Goal: Navigation & Orientation: Find specific page/section

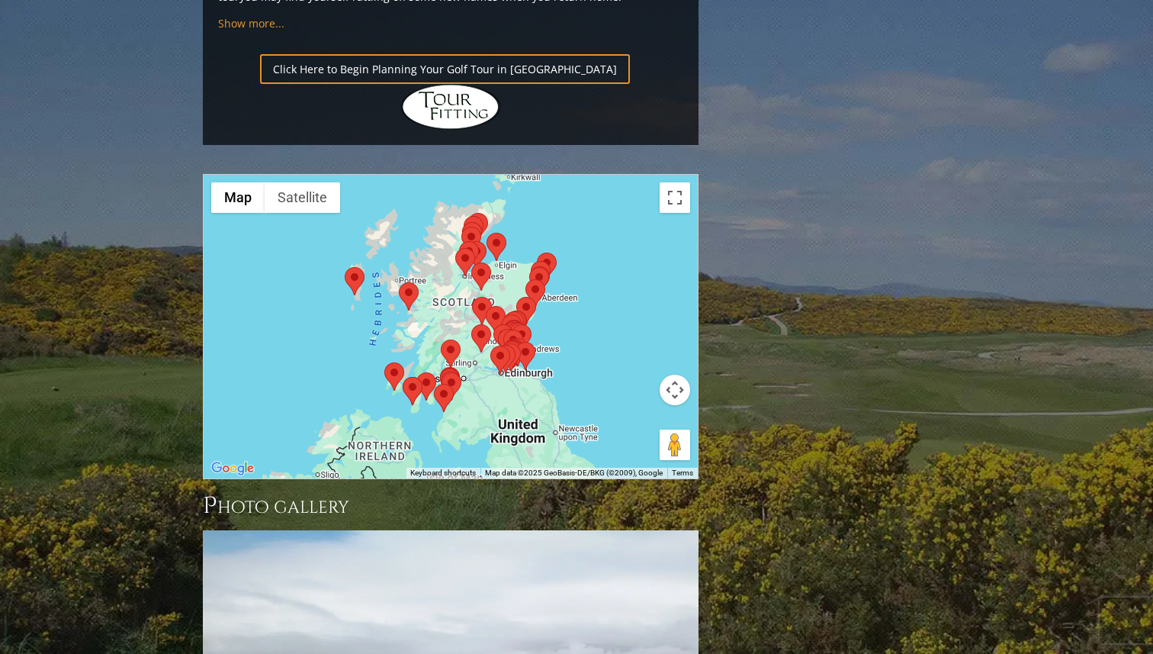
scroll to position [1733, 0]
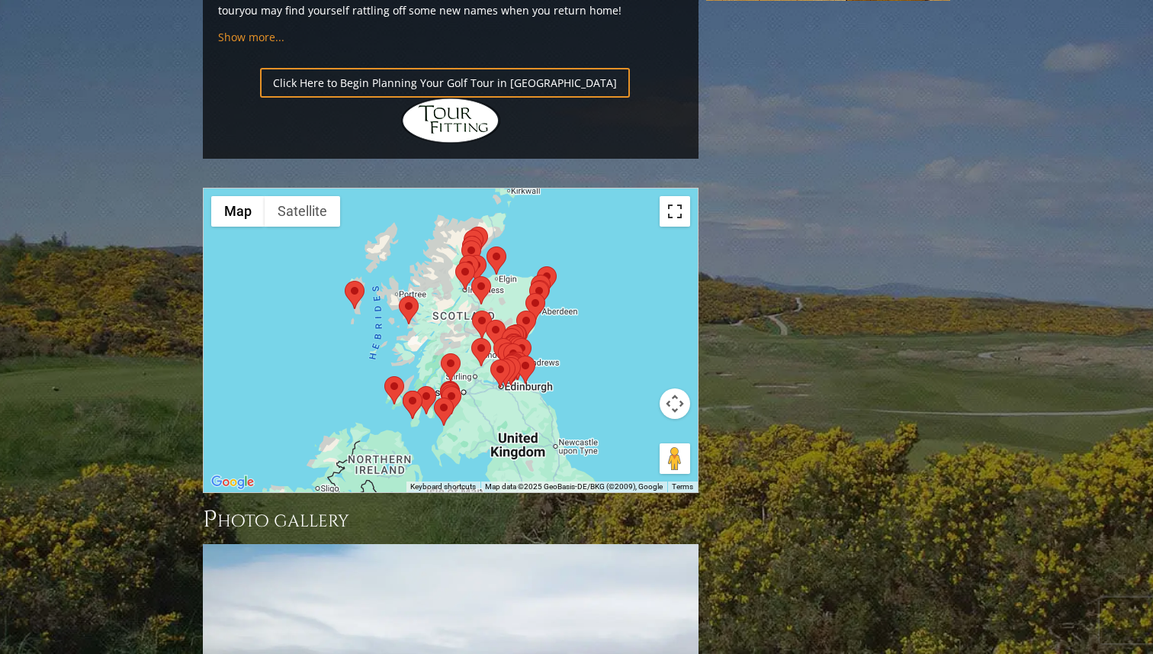
click at [678, 196] on button "Toggle fullscreen view" at bounding box center [675, 211] width 31 height 31
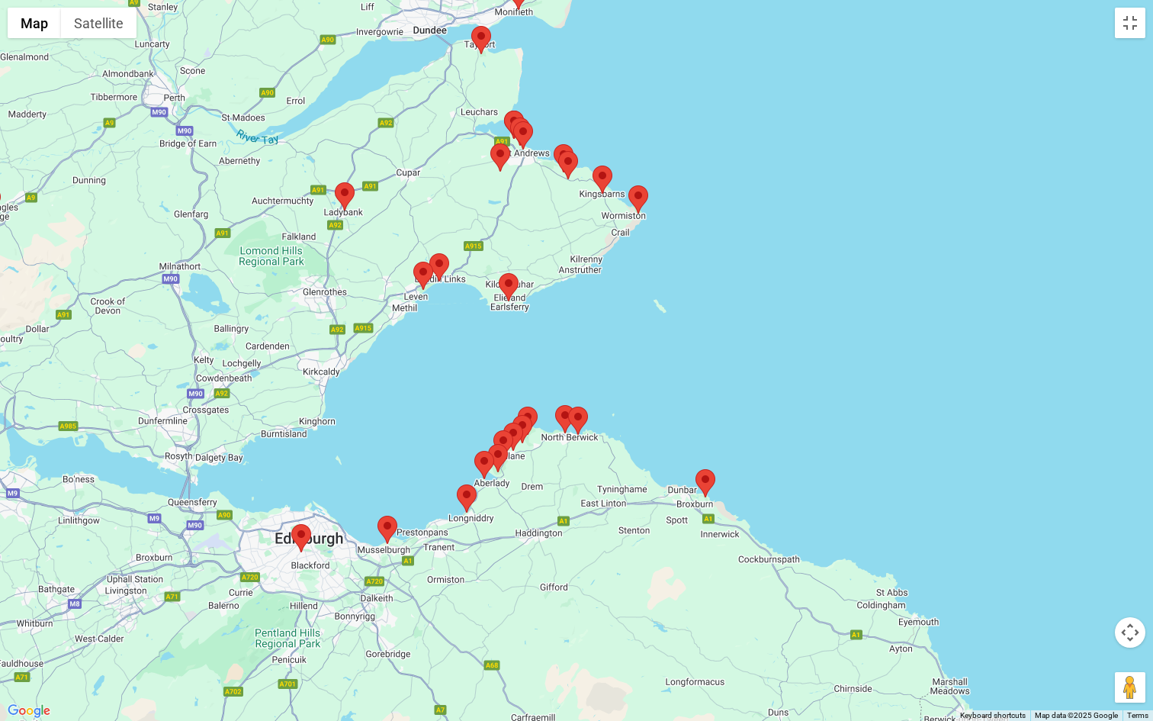
click at [291, 524] on area at bounding box center [291, 524] width 0 height 0
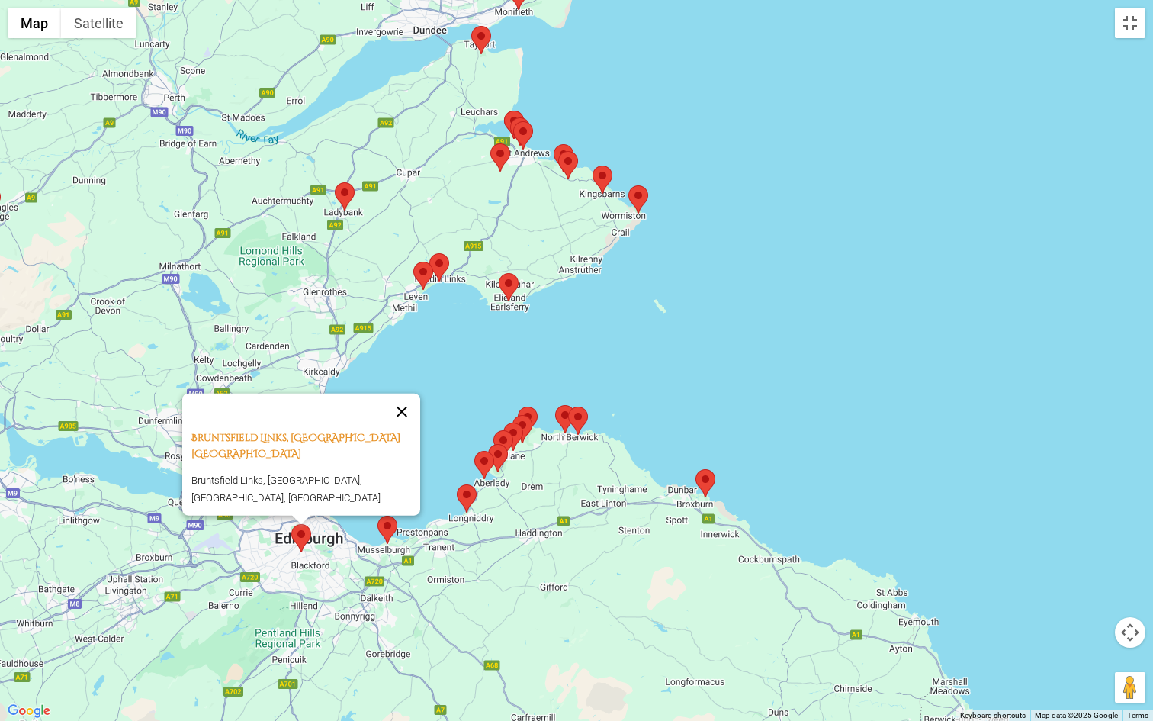
click at [410, 414] on button "Close" at bounding box center [402, 411] width 37 height 37
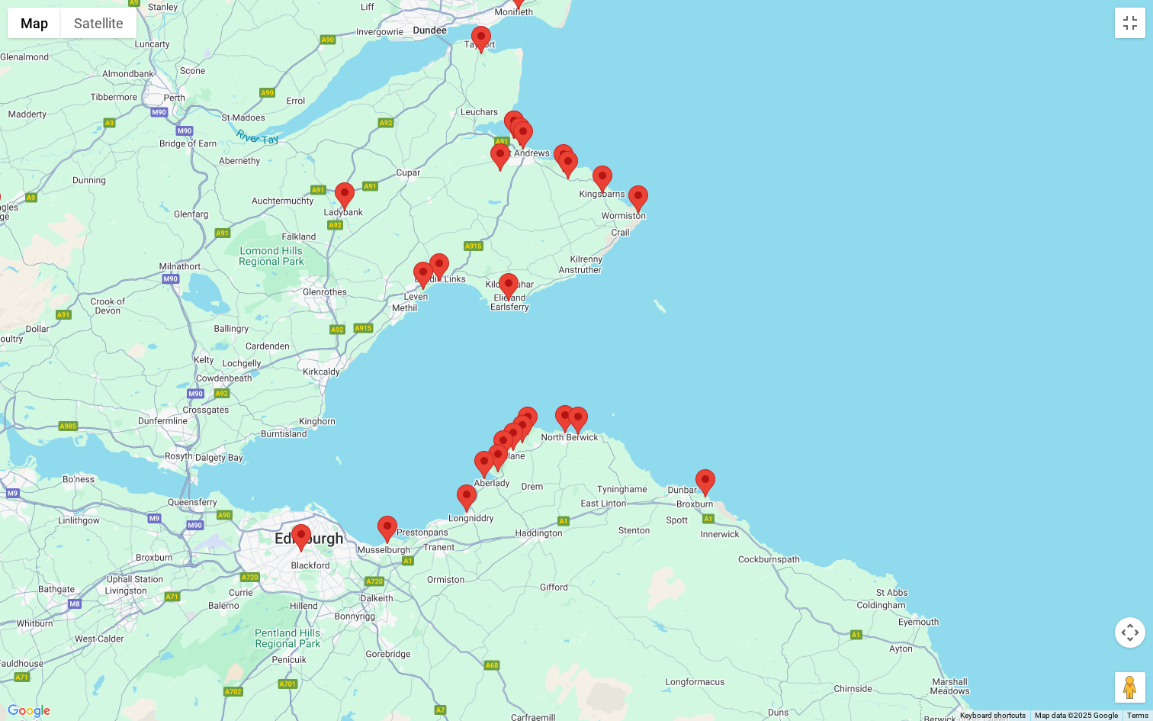
click at [378, 516] on area at bounding box center [378, 516] width 0 height 0
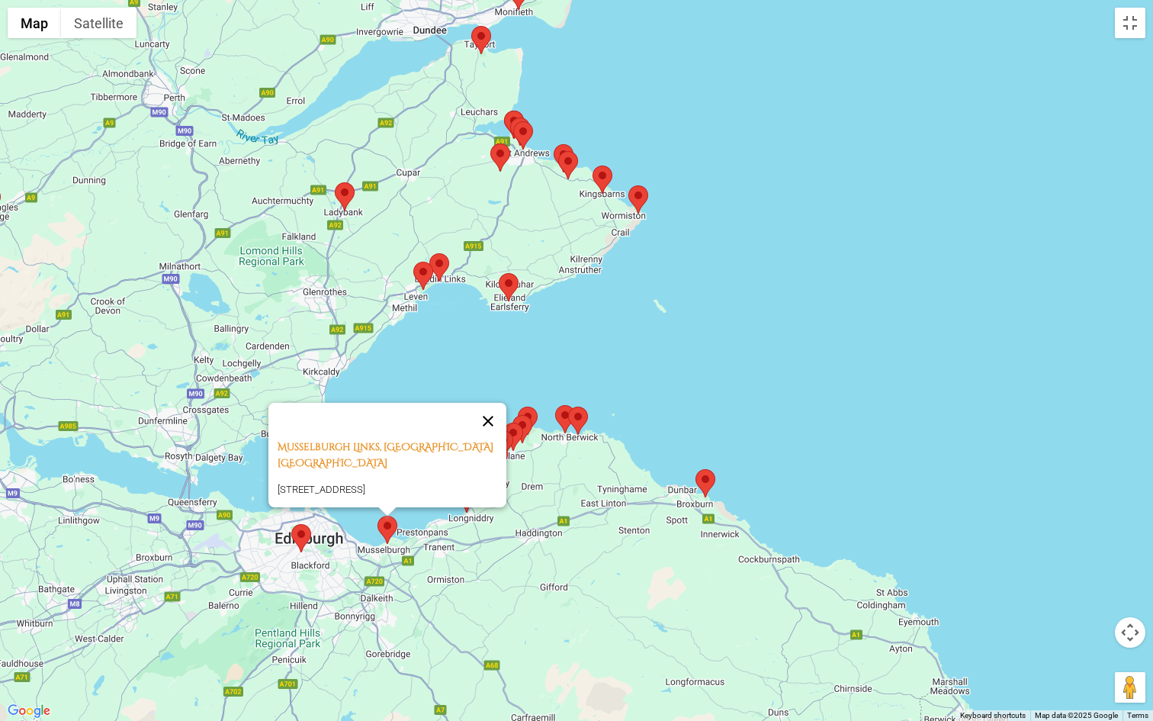
click at [494, 403] on button "Close" at bounding box center [488, 421] width 37 height 37
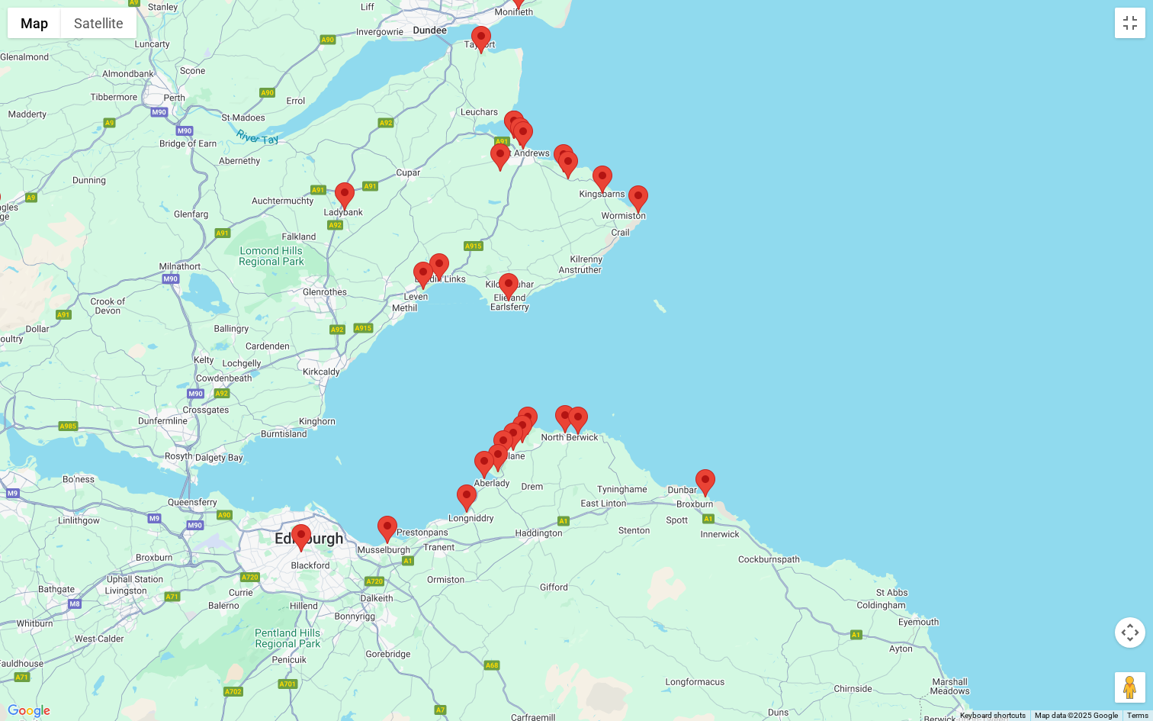
click at [457, 484] on area at bounding box center [457, 484] width 0 height 0
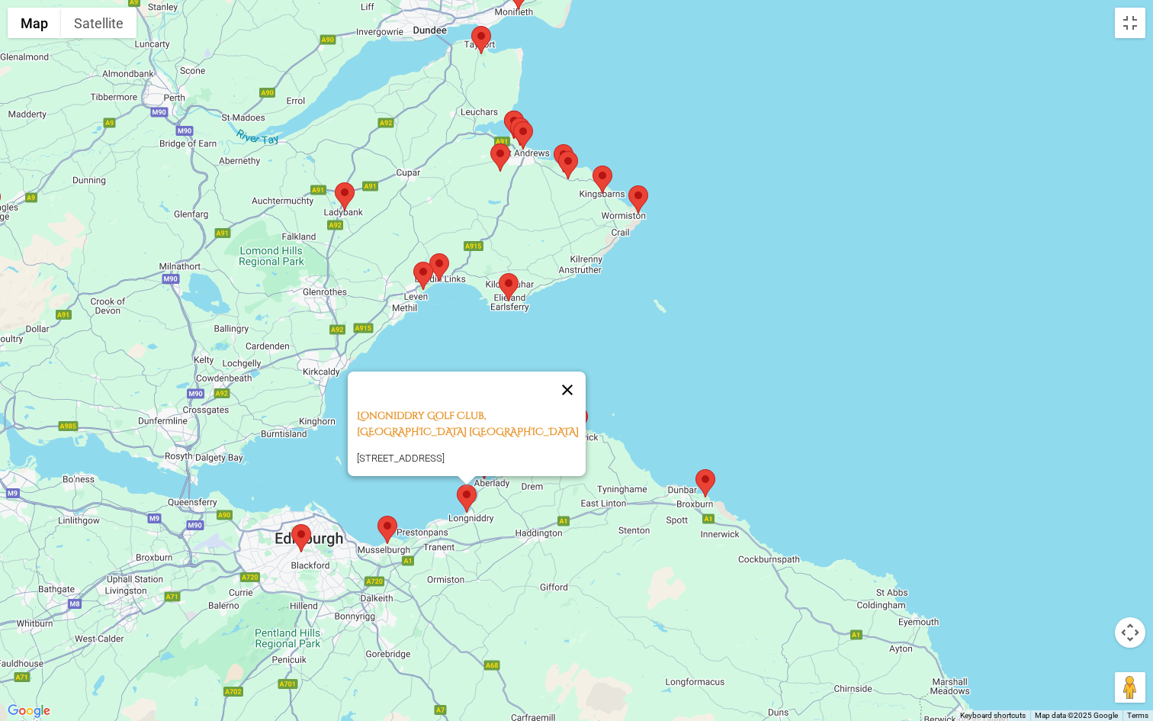
click at [575, 372] on button "Close" at bounding box center [567, 390] width 37 height 37
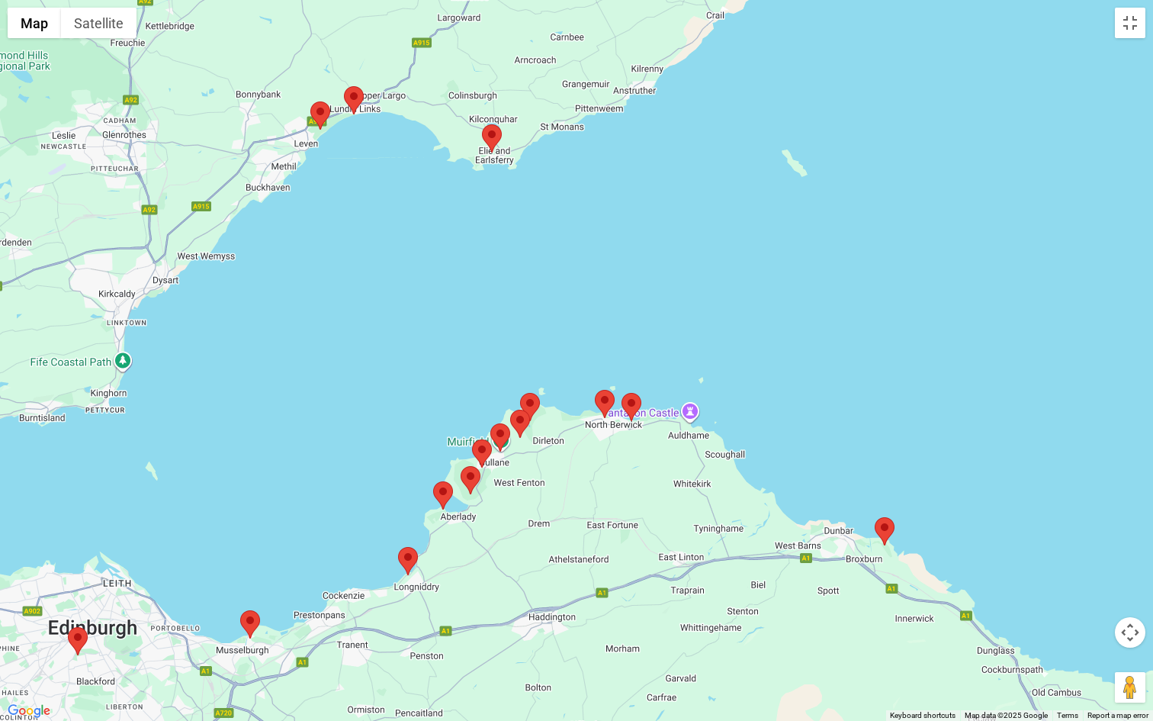
click at [461, 466] on area at bounding box center [461, 466] width 0 height 0
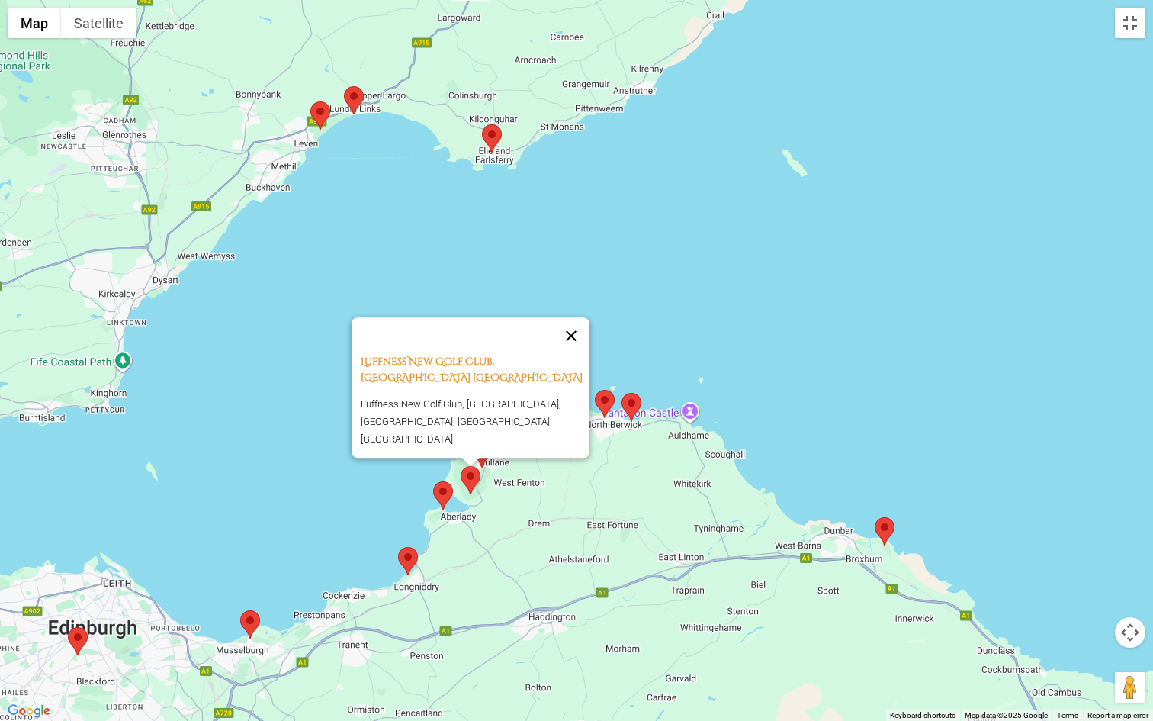
click at [566, 350] on button "Close" at bounding box center [571, 335] width 37 height 37
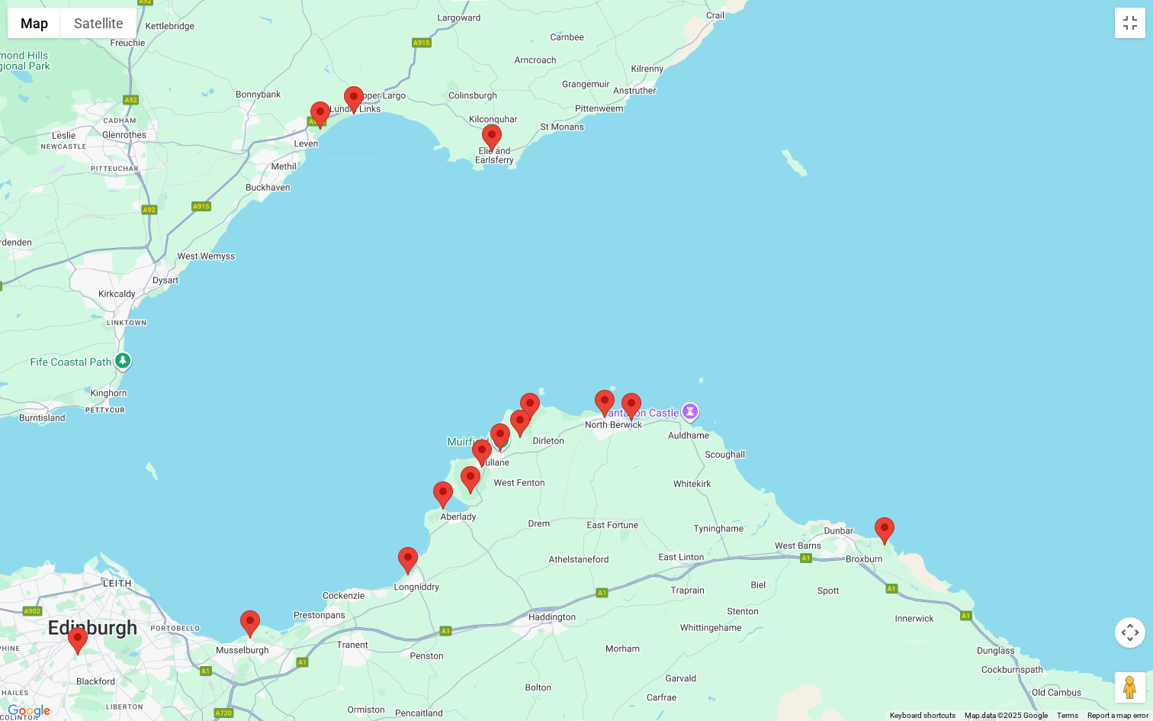
click at [595, 390] on area at bounding box center [595, 390] width 0 height 0
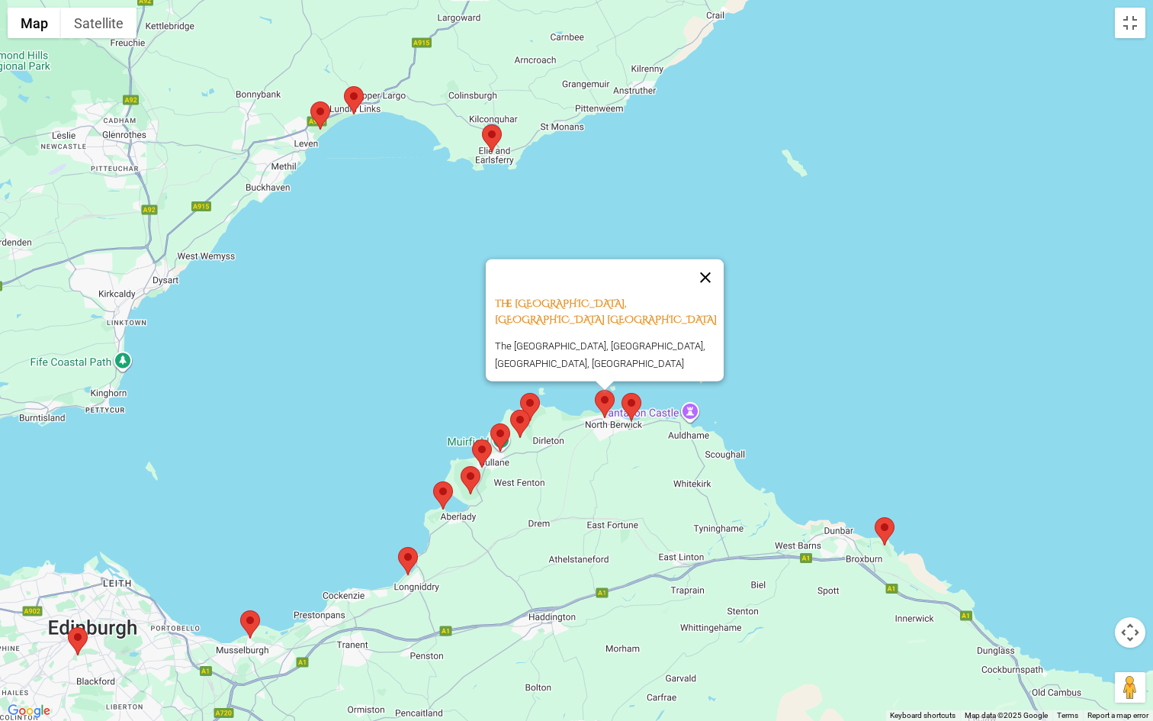
click at [710, 269] on button "Close" at bounding box center [705, 277] width 37 height 37
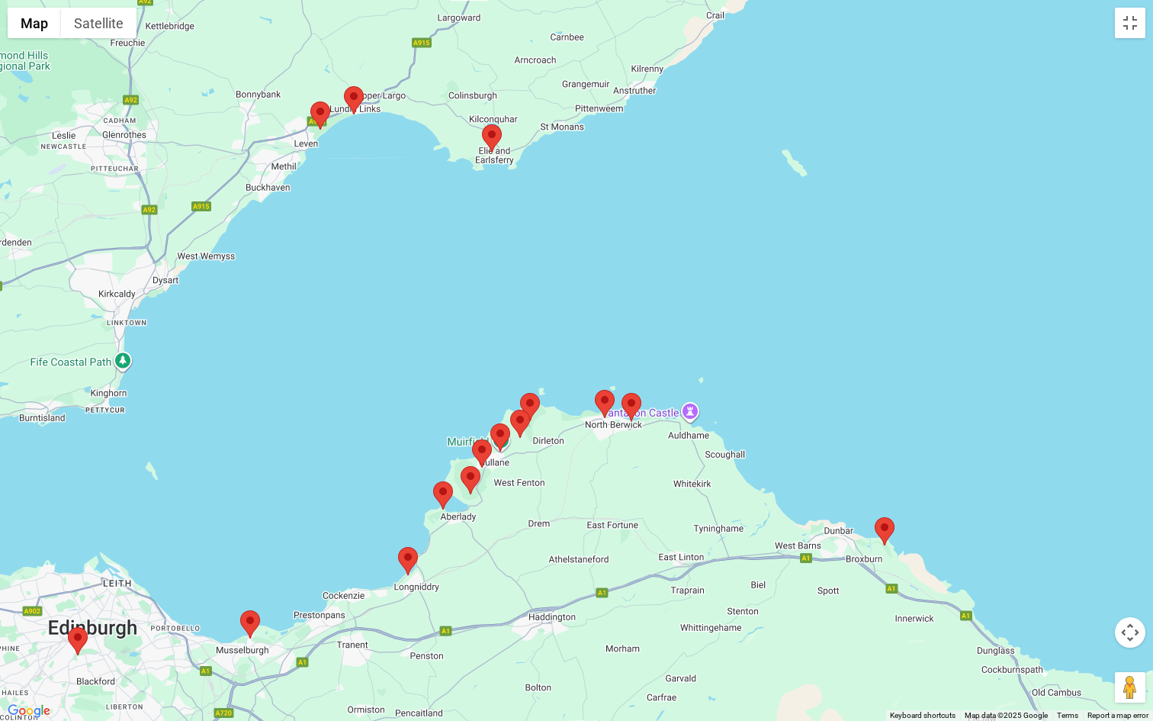
click at [622, 393] on area at bounding box center [622, 393] width 0 height 0
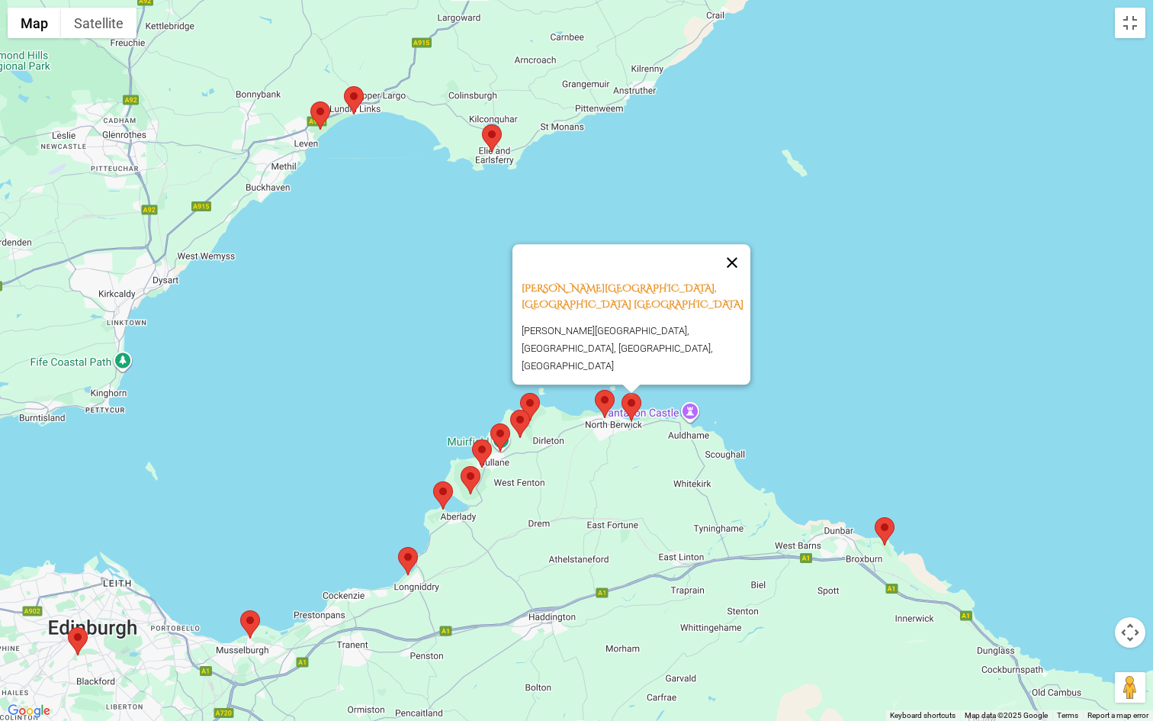
click at [741, 281] on button "Close" at bounding box center [732, 262] width 37 height 37
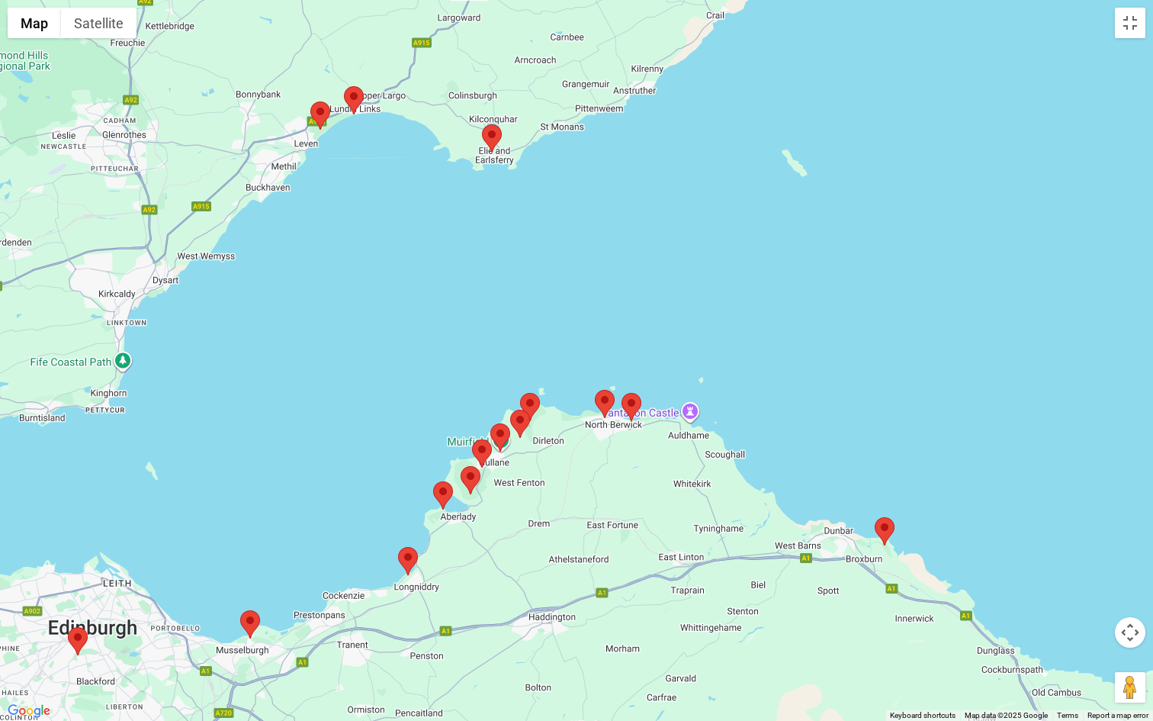
click at [314, 121] on img at bounding box center [320, 115] width 20 height 28
click at [310, 101] on area at bounding box center [310, 101] width 0 height 0
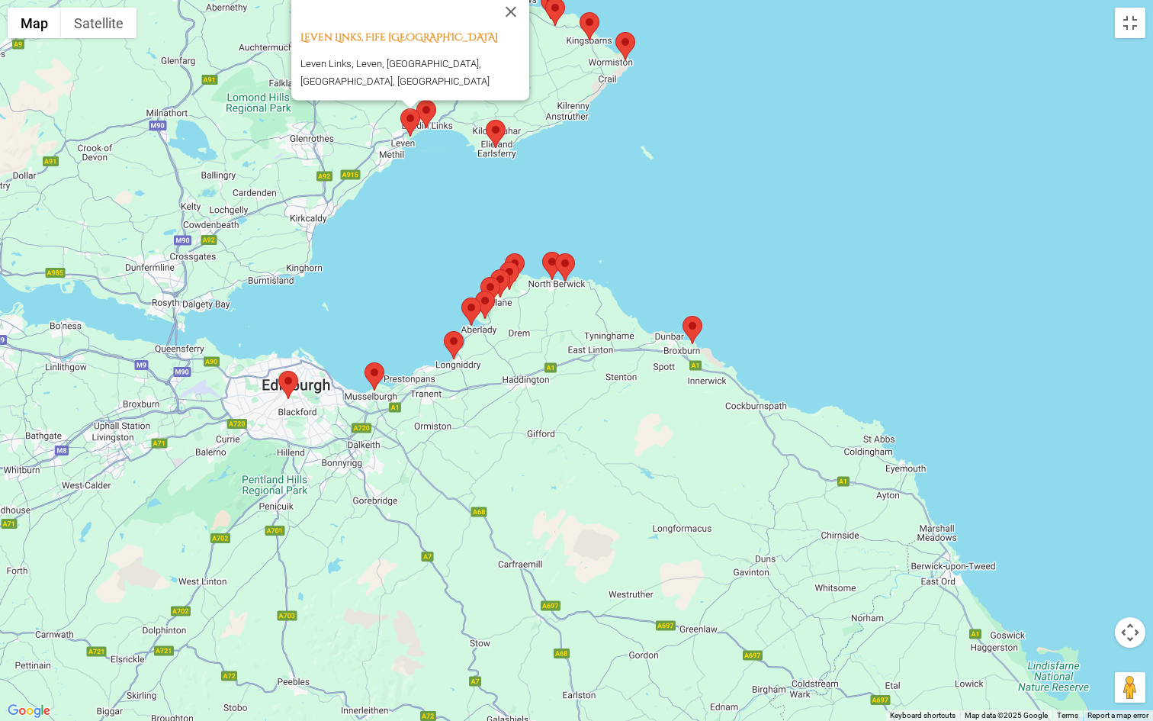
click at [616, 32] on area at bounding box center [616, 32] width 0 height 0
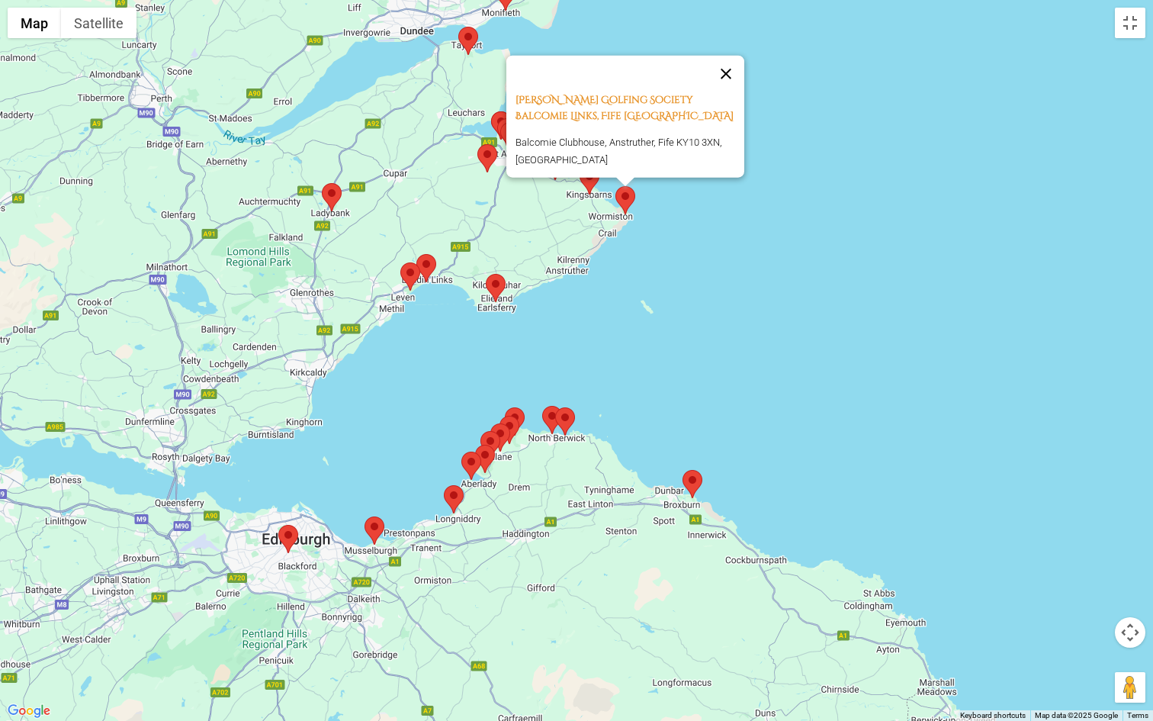
click at [721, 65] on button "Close" at bounding box center [726, 73] width 37 height 37
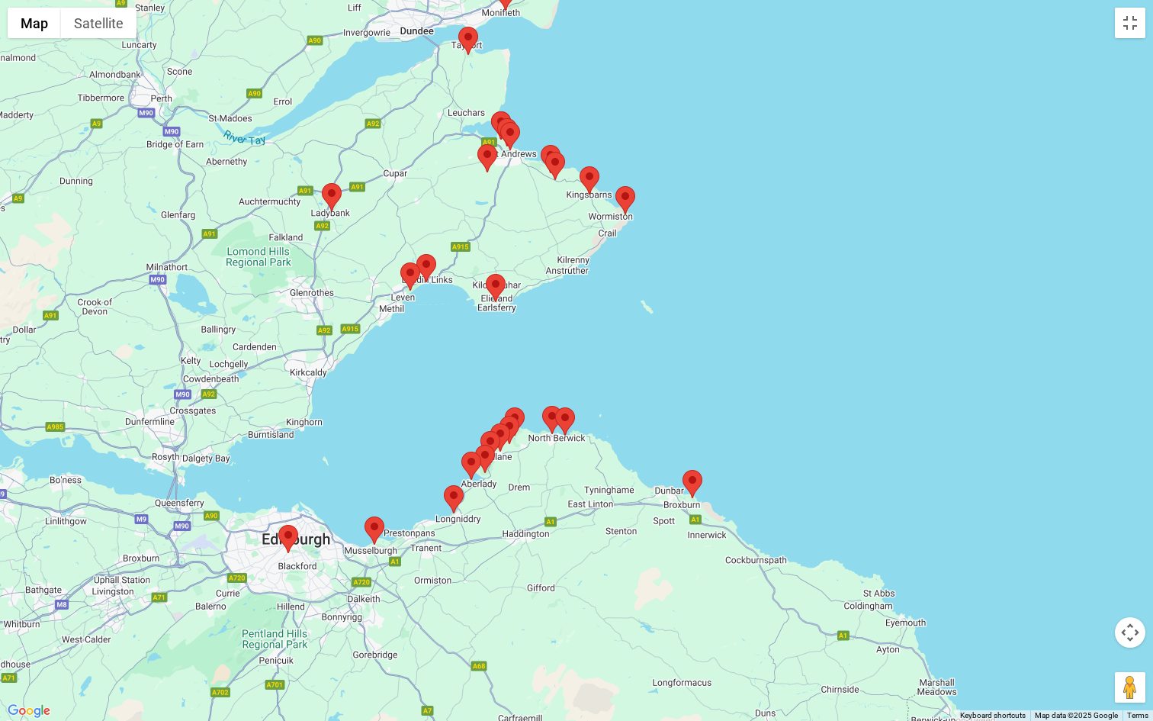
click at [500, 122] on area at bounding box center [500, 122] width 0 height 0
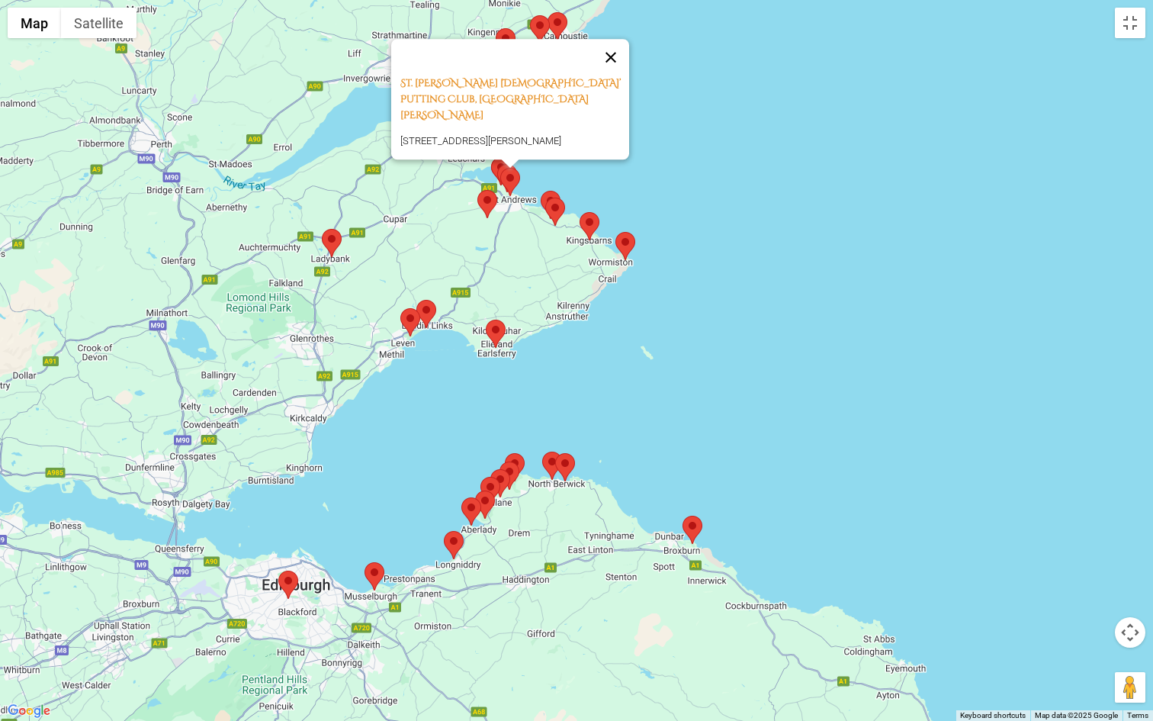
click at [622, 67] on button "Close" at bounding box center [611, 57] width 37 height 37
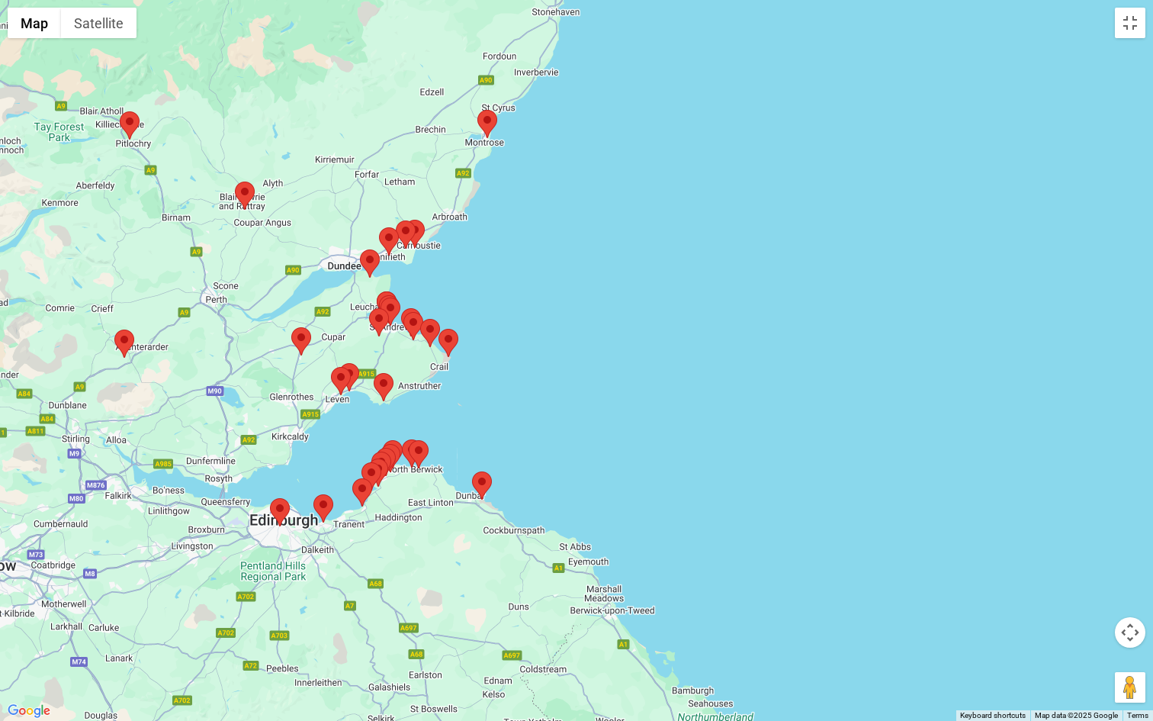
drag, startPoint x: 517, startPoint y: 193, endPoint x: 485, endPoint y: 301, distance: 112.2
click at [485, 301] on div at bounding box center [576, 360] width 1153 height 721
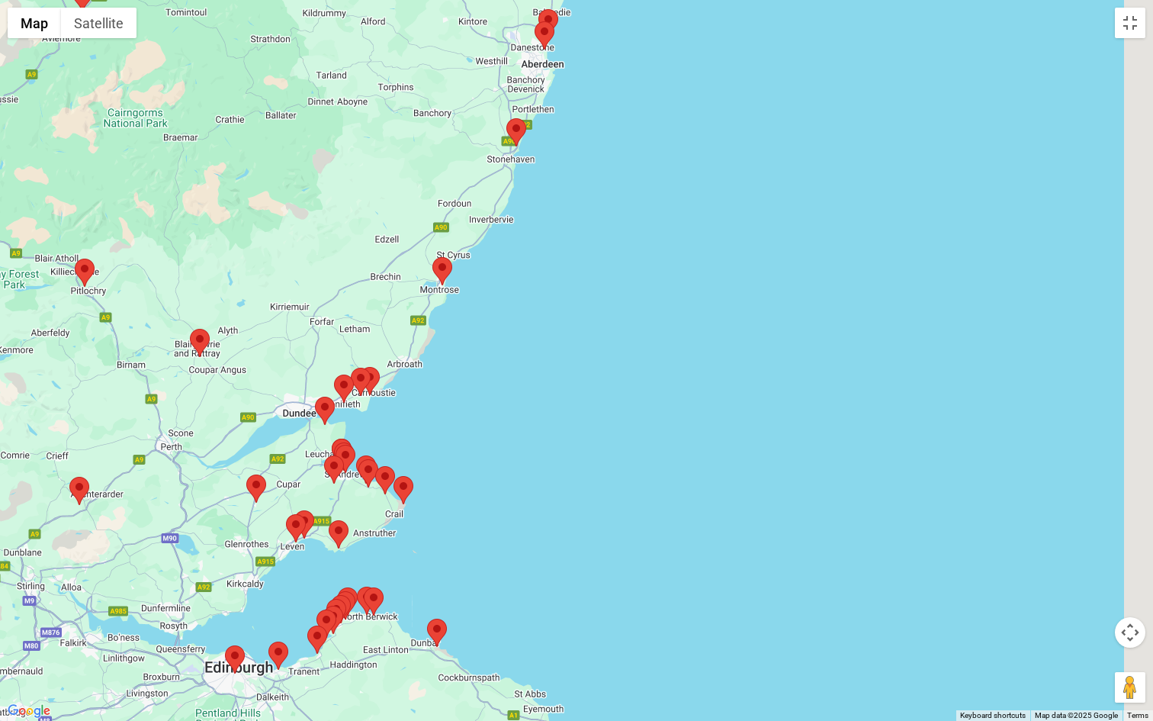
drag, startPoint x: 499, startPoint y: 132, endPoint x: 452, endPoint y: 284, distance: 159.0
click at [452, 284] on img at bounding box center [443, 271] width 20 height 28
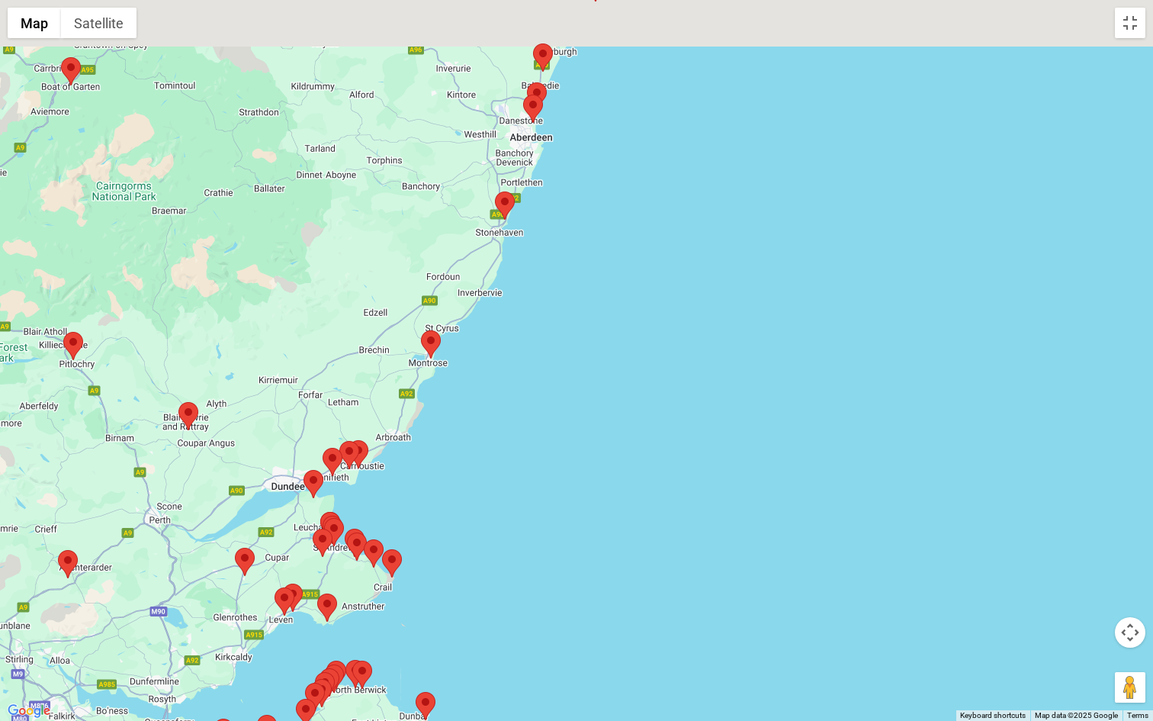
drag, startPoint x: 529, startPoint y: 189, endPoint x: 522, endPoint y: 330, distance: 140.5
click at [522, 330] on div at bounding box center [576, 360] width 1153 height 721
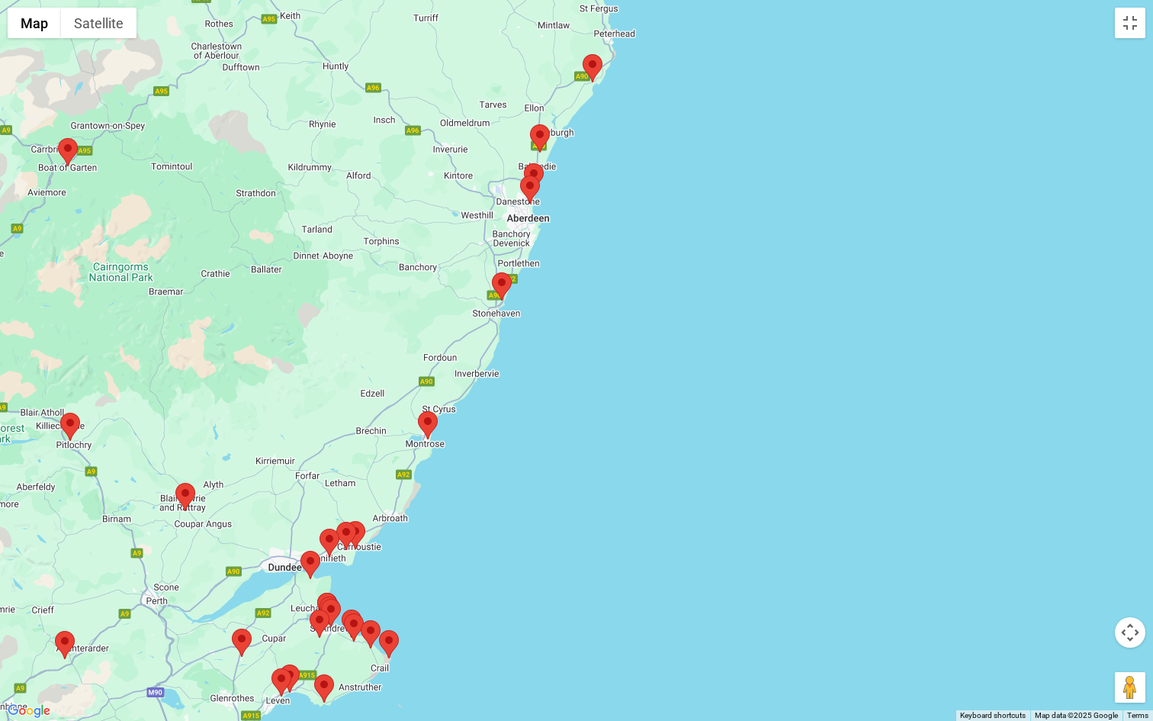
click at [549, 137] on img at bounding box center [540, 138] width 20 height 28
click at [530, 124] on area at bounding box center [530, 124] width 0 height 0
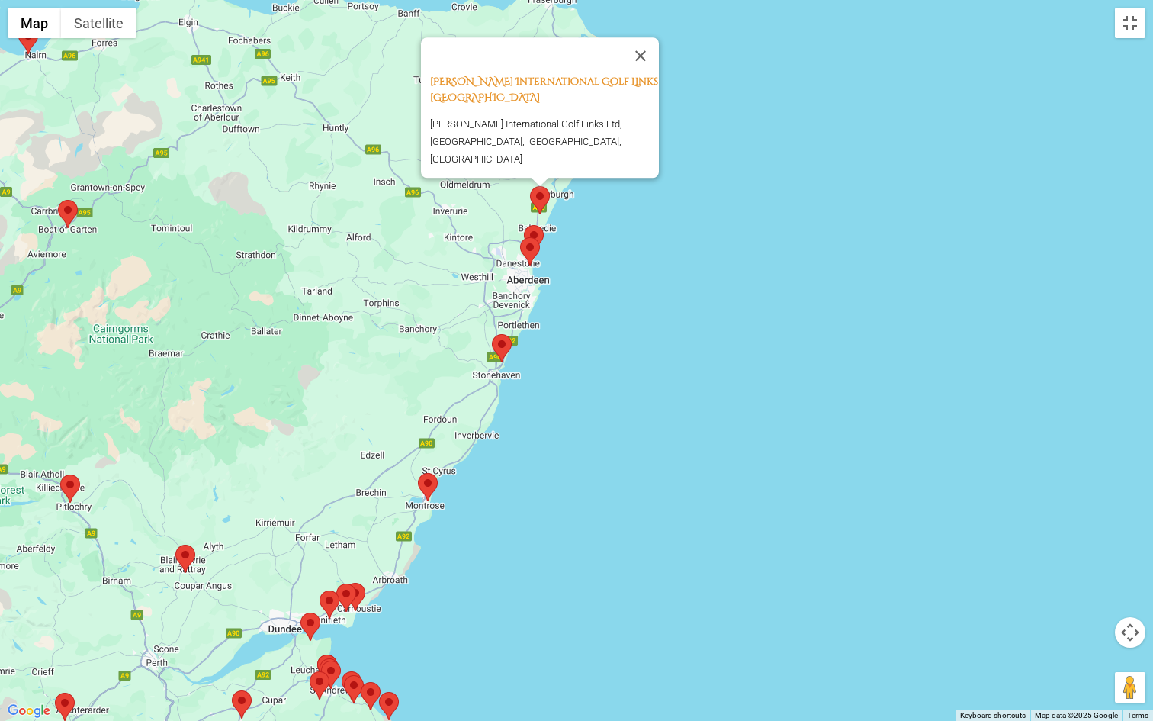
click at [524, 225] on area at bounding box center [524, 225] width 0 height 0
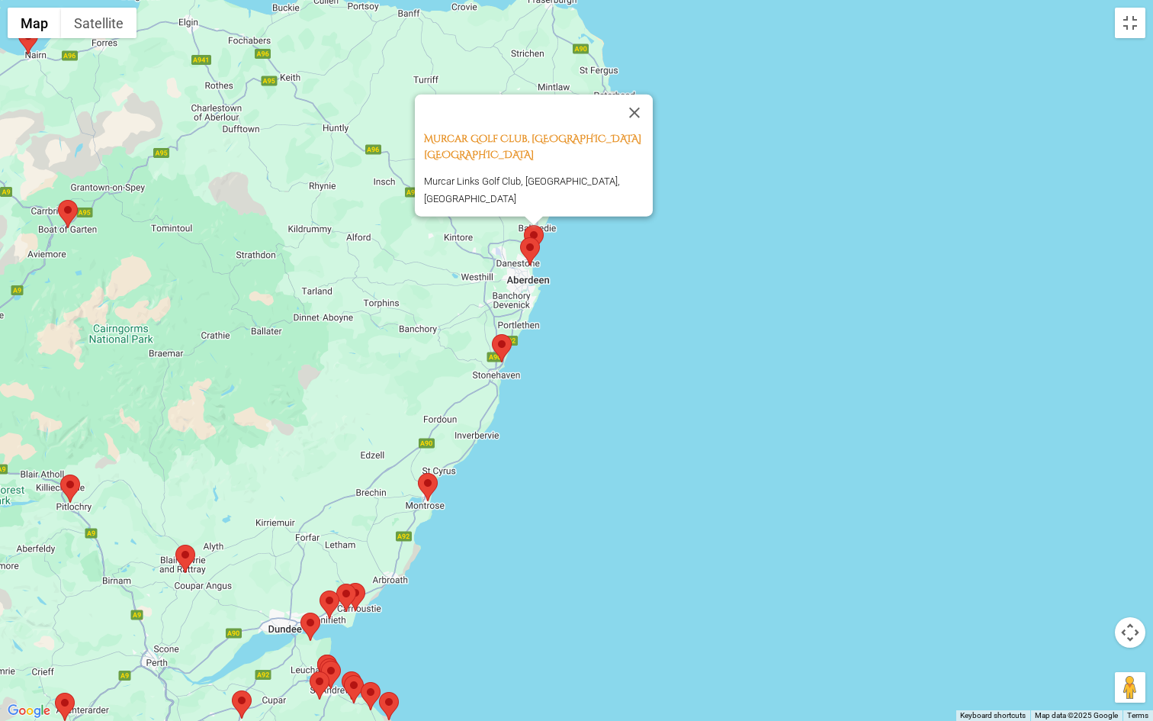
click at [520, 237] on area at bounding box center [520, 237] width 0 height 0
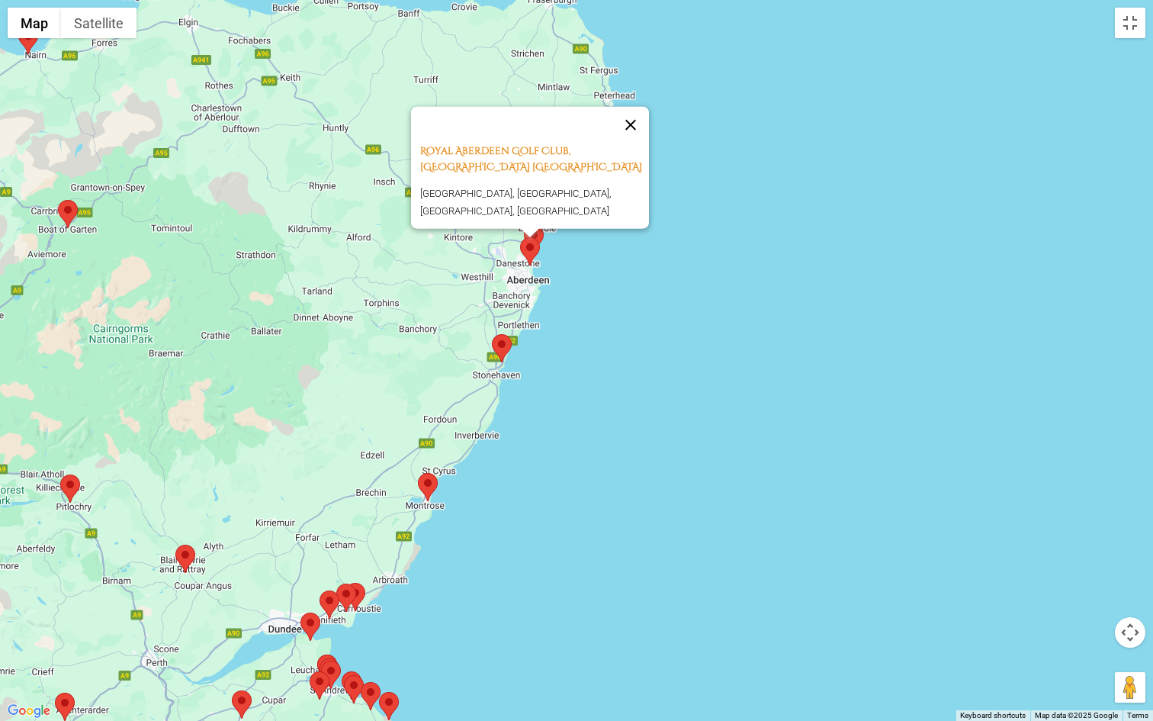
click at [634, 110] on button "Close" at bounding box center [631, 124] width 37 height 37
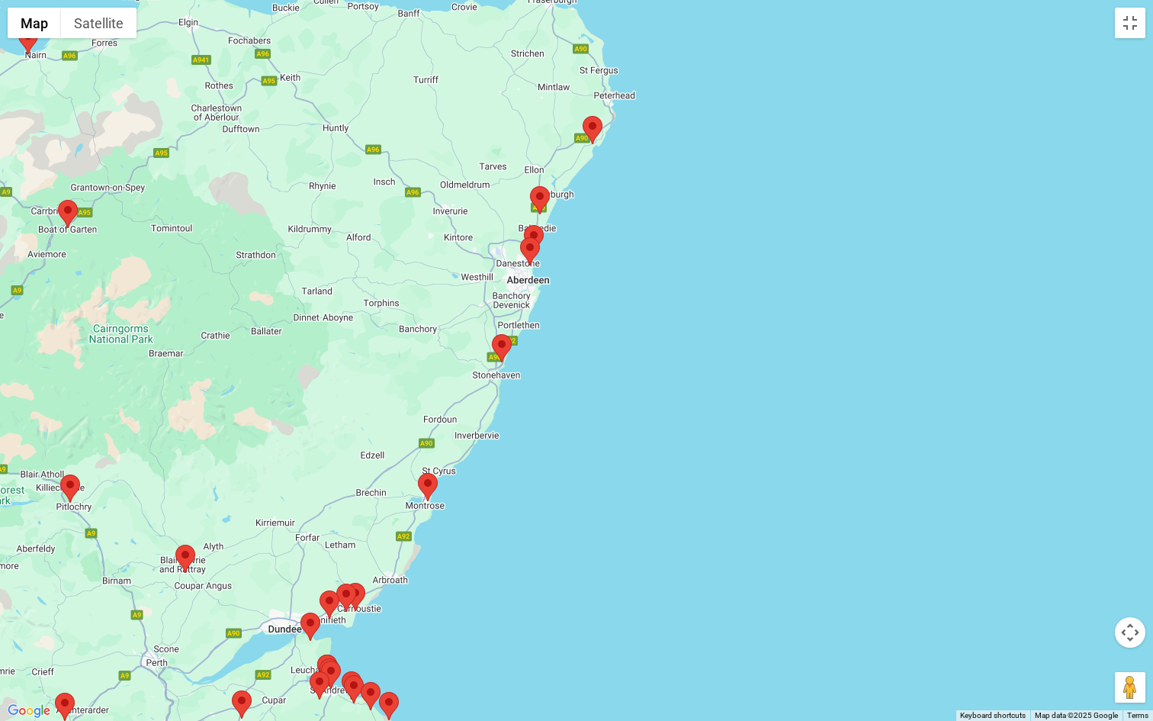
click at [583, 116] on area at bounding box center [583, 116] width 0 height 0
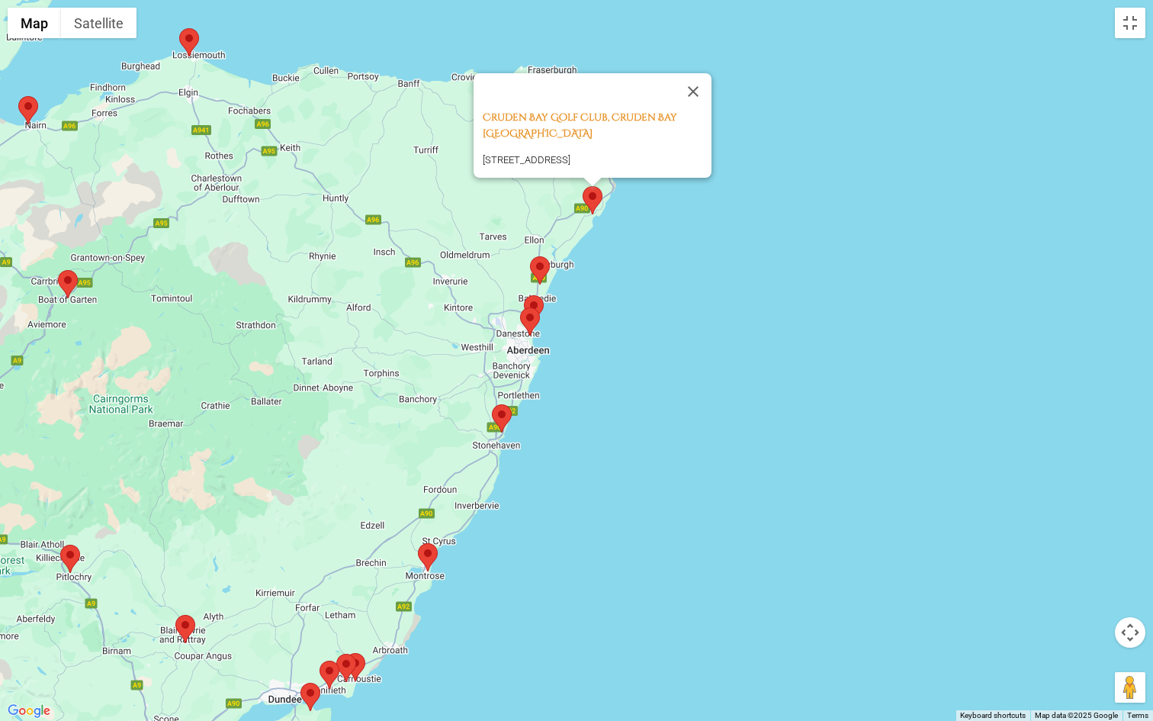
click at [179, 28] on area at bounding box center [179, 28] width 0 height 0
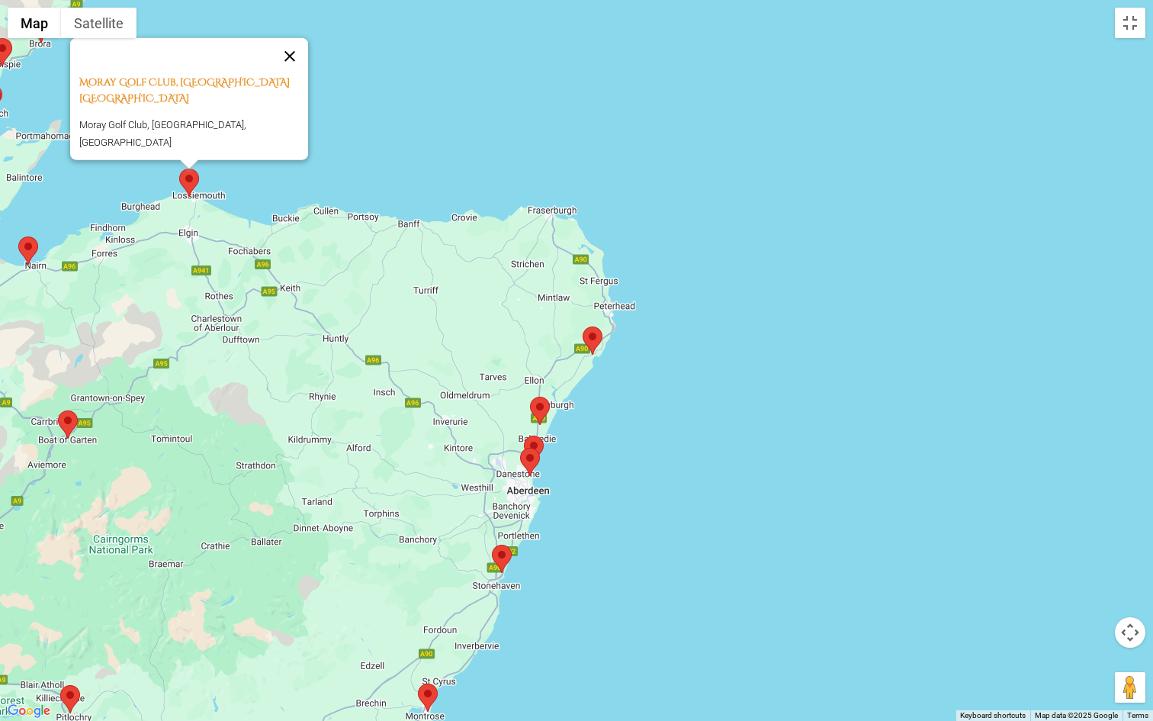
click at [295, 68] on button "Close" at bounding box center [290, 55] width 37 height 37
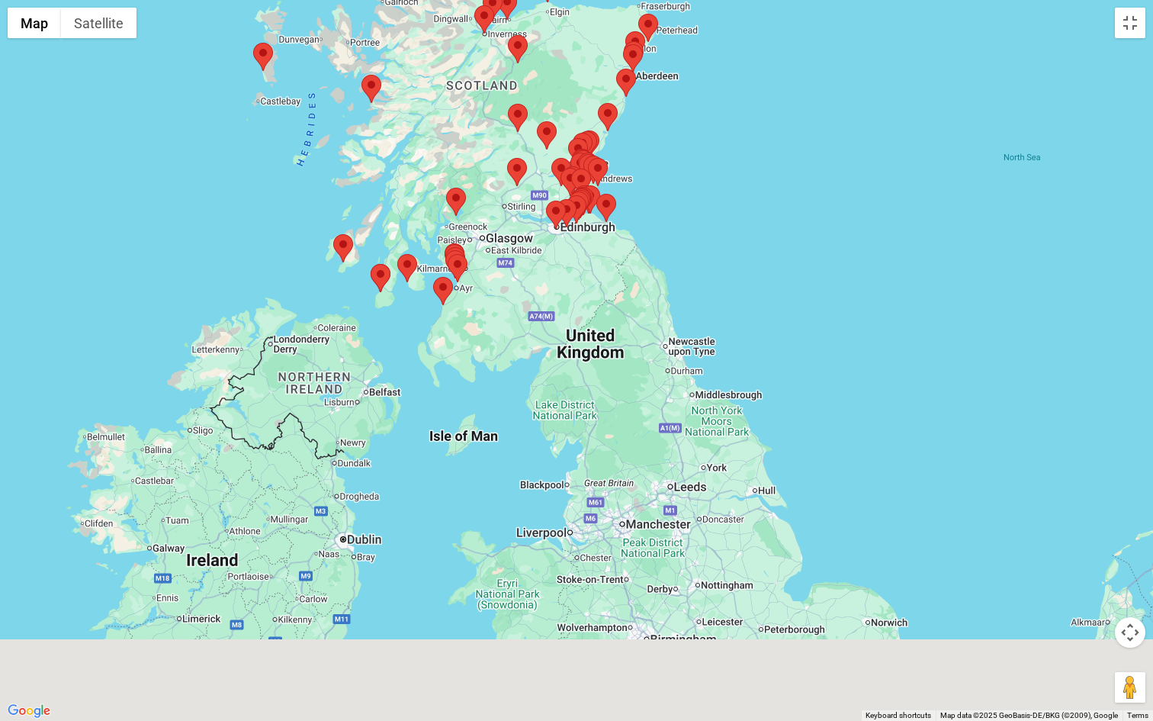
drag, startPoint x: 226, startPoint y: 384, endPoint x: 562, endPoint y: 154, distance: 407.8
click at [562, 154] on div "To navigate, press the arrow keys." at bounding box center [576, 360] width 1153 height 721
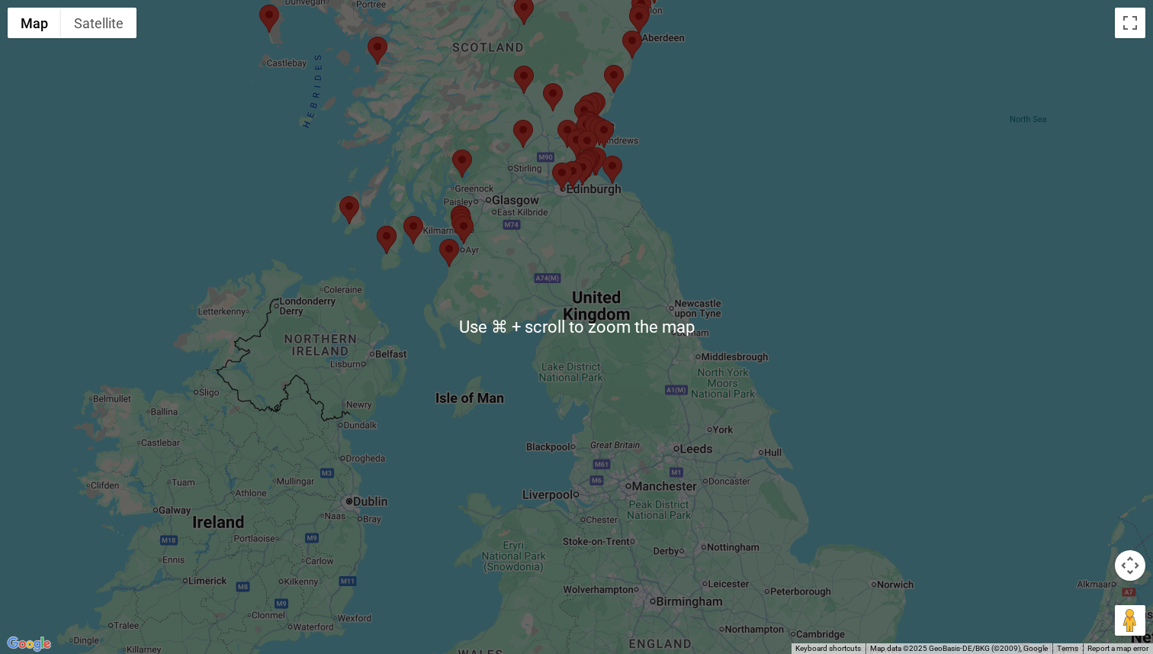
scroll to position [0, 0]
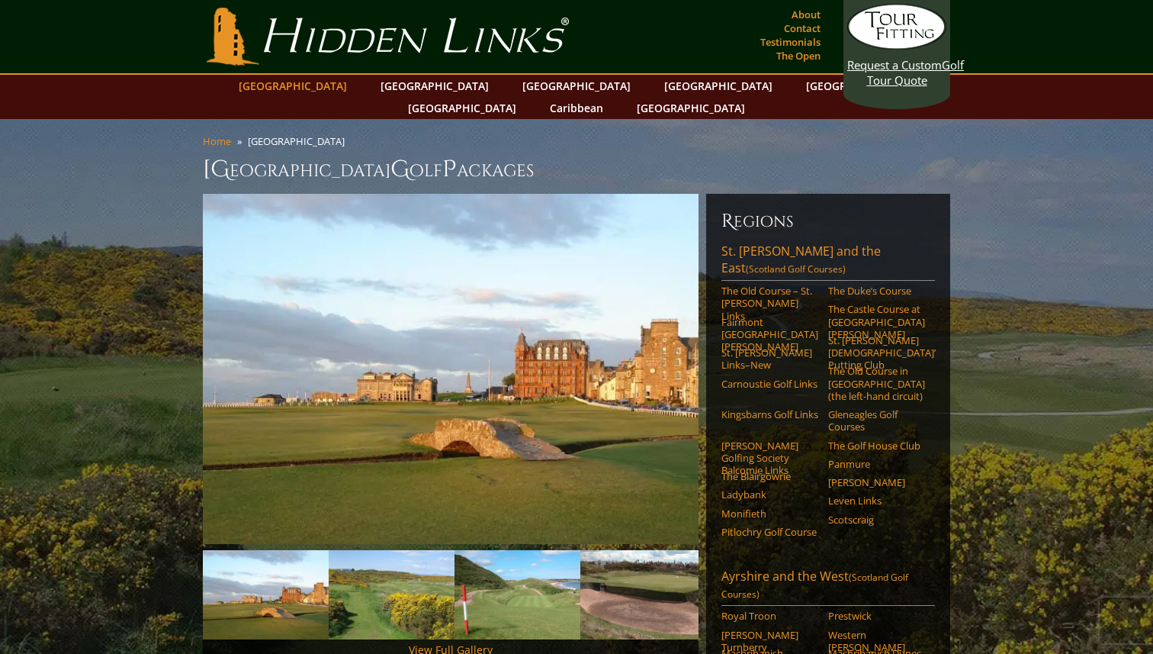
click at [330, 91] on link "[GEOGRAPHIC_DATA]" at bounding box center [293, 86] width 124 height 22
